Goal: Task Accomplishment & Management: Use online tool/utility

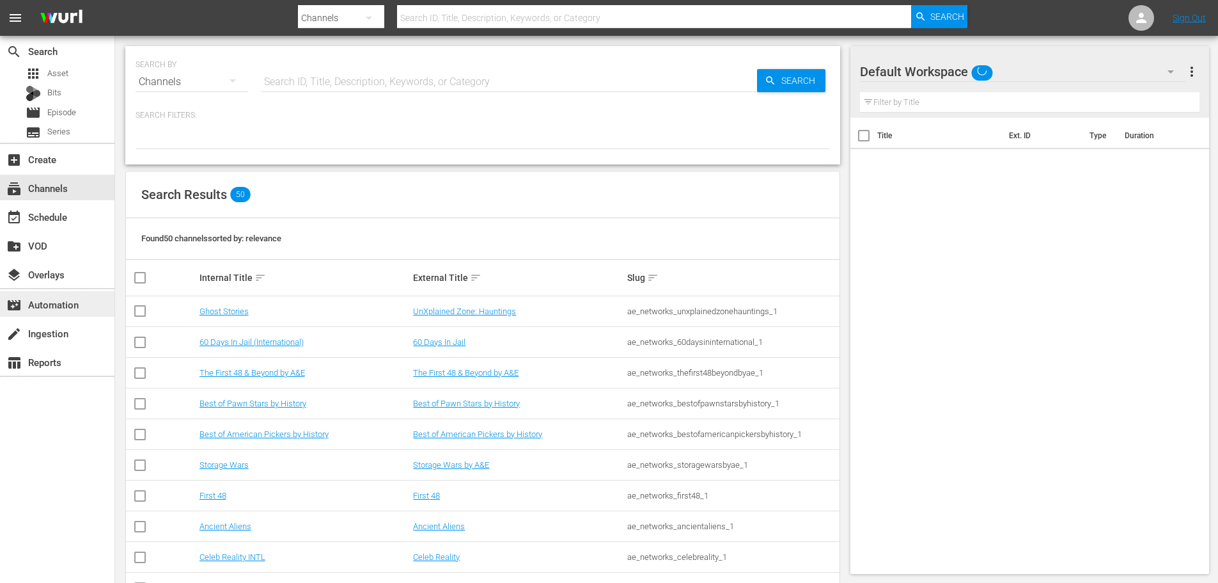
click at [40, 308] on div "movie_filter Automation" at bounding box center [36, 303] width 72 height 12
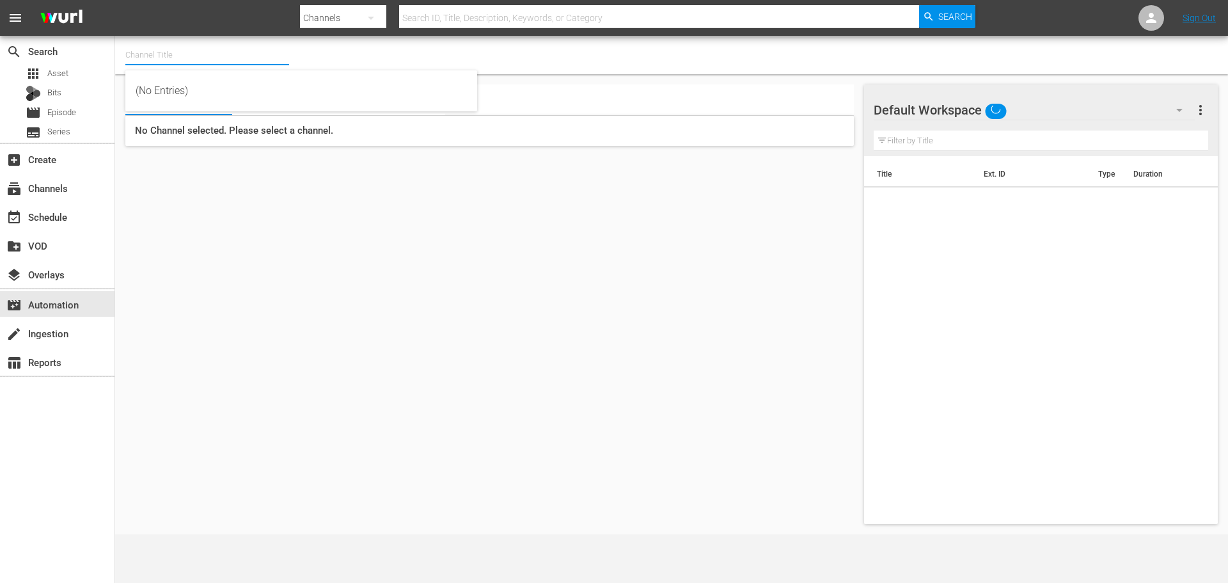
click at [186, 45] on input "text" at bounding box center [207, 55] width 164 height 31
type input "0"
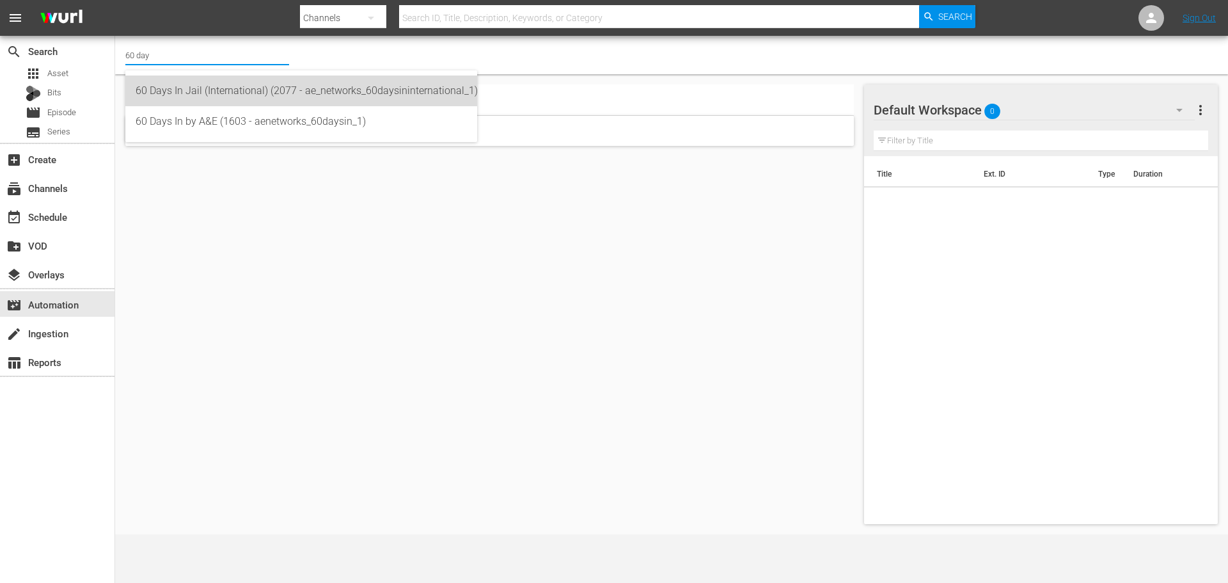
click at [237, 92] on div "60 Days In Jail (International) (2077 - ae_networks_60daysininternational_1)" at bounding box center [301, 90] width 331 height 31
type input "60 Days In Jail (International) (2077 - ae_networks_60daysininternational_1)"
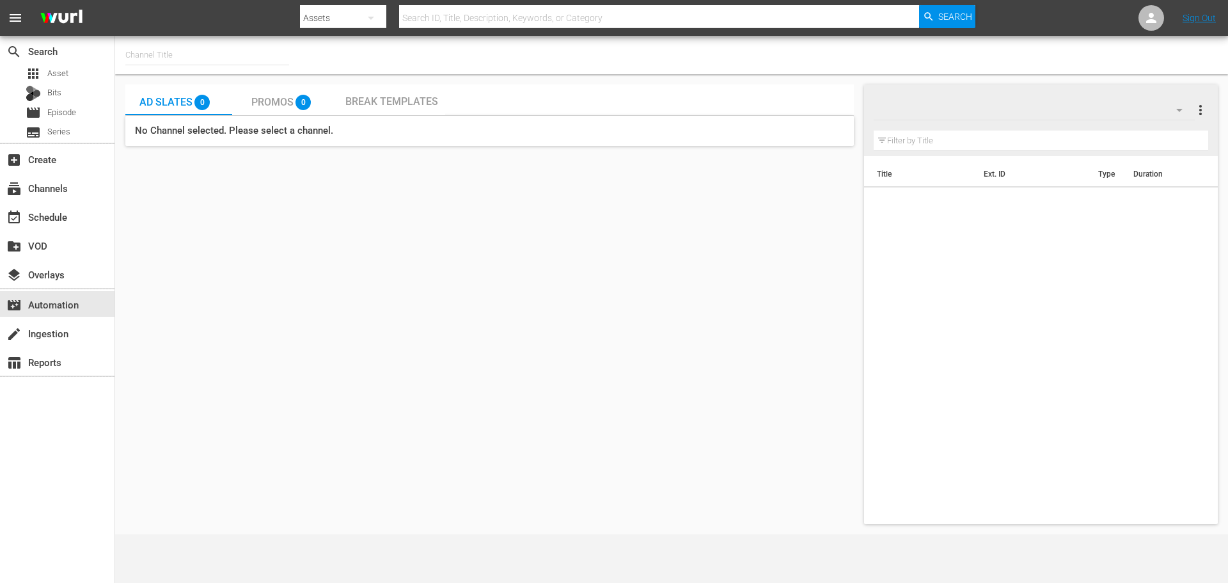
type input "60 Days In Jail (International) (2077)"
